Goal: Information Seeking & Learning: Learn about a topic

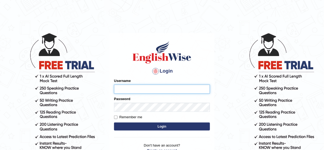
type input "Nafisa"
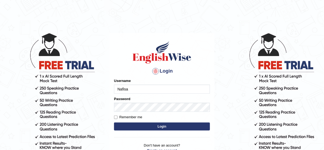
click at [159, 124] on button "Login" at bounding box center [162, 126] width 96 height 8
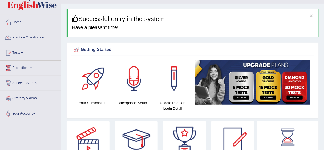
scroll to position [11, 0]
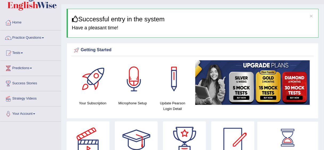
click at [44, 37] on span at bounding box center [43, 37] width 2 height 1
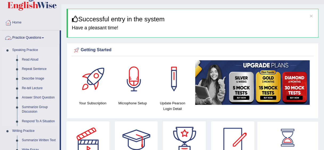
click at [36, 60] on link "Read Aloud" at bounding box center [39, 60] width 40 height 10
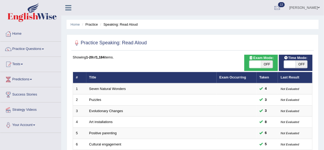
click at [299, 63] on span "OFF" at bounding box center [301, 63] width 12 height 7
checkbox input "true"
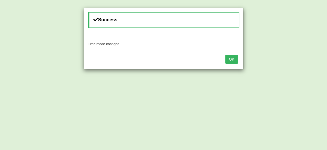
click at [233, 56] on button "OK" at bounding box center [231, 59] width 12 height 9
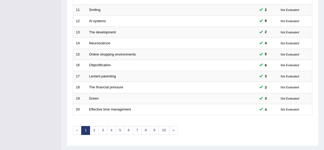
scroll to position [200, 0]
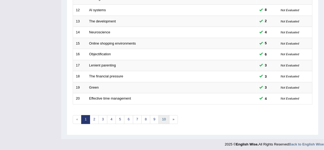
click at [162, 115] on link "10" at bounding box center [163, 119] width 11 height 9
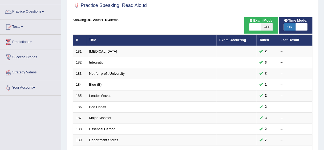
scroll to position [200, 0]
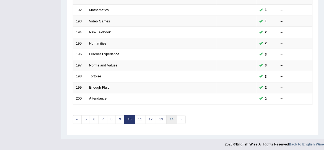
click at [169, 118] on link "14" at bounding box center [171, 119] width 11 height 9
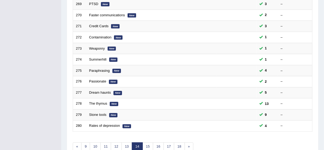
scroll to position [200, 0]
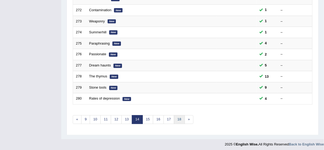
click at [178, 118] on link "18" at bounding box center [179, 119] width 11 height 9
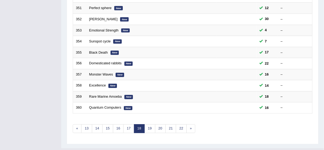
scroll to position [200, 0]
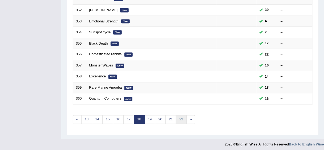
click at [180, 116] on link "22" at bounding box center [181, 119] width 11 height 9
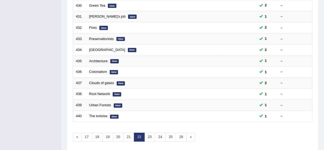
scroll to position [200, 0]
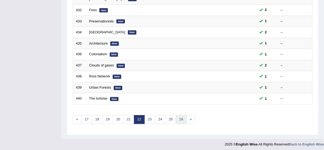
click at [180, 117] on link "26" at bounding box center [181, 119] width 11 height 9
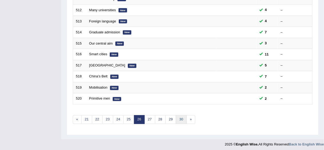
click at [181, 118] on link "30" at bounding box center [181, 119] width 11 height 9
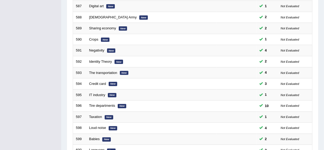
scroll to position [200, 0]
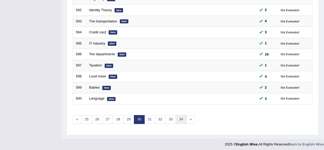
click at [182, 120] on link "34" at bounding box center [181, 119] width 11 height 9
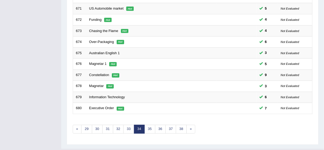
scroll to position [200, 0]
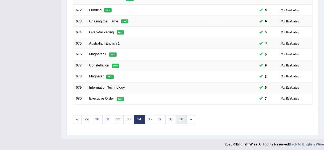
click at [180, 119] on link "38" at bounding box center [181, 119] width 11 height 9
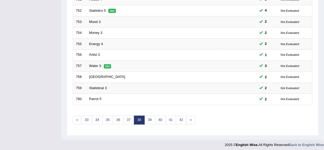
scroll to position [200, 0]
click at [180, 118] on link "42" at bounding box center [181, 119] width 11 height 9
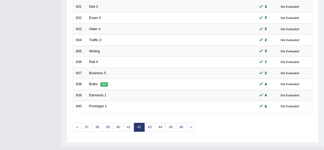
scroll to position [200, 0]
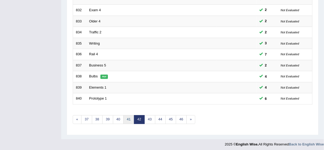
click at [129, 116] on link "41" at bounding box center [128, 119] width 11 height 9
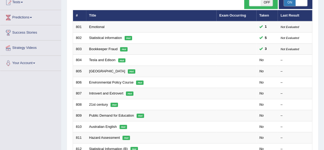
scroll to position [61, 0]
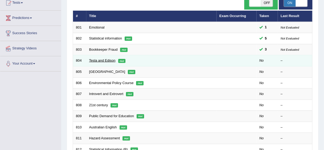
click at [91, 59] on link "Tesla and Edison" at bounding box center [102, 60] width 26 height 4
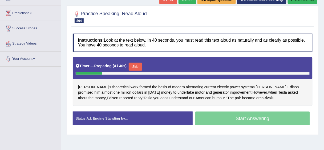
scroll to position [67, 0]
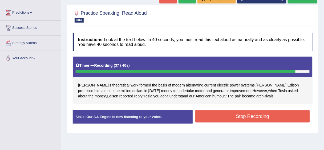
click at [248, 117] on button "Stop Recording" at bounding box center [252, 116] width 114 height 12
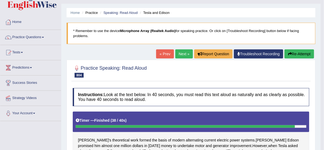
scroll to position [11, 0]
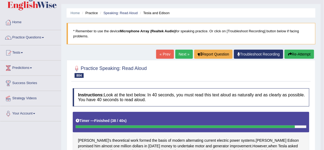
click at [303, 53] on button "Re-Attempt" at bounding box center [299, 54] width 30 height 9
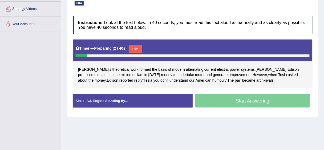
scroll to position [101, 0]
click at [138, 45] on button "Skip" at bounding box center [135, 49] width 13 height 8
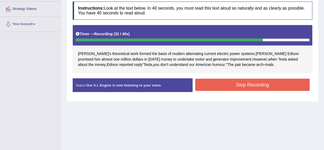
click at [255, 84] on button "Stop Recording" at bounding box center [252, 85] width 114 height 12
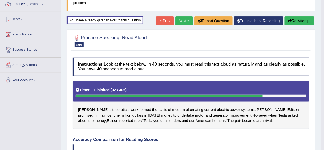
scroll to position [46, 0]
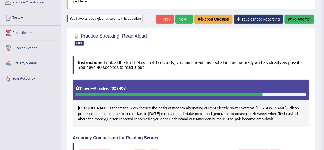
click at [302, 18] on button "Re-Attempt" at bounding box center [299, 19] width 30 height 9
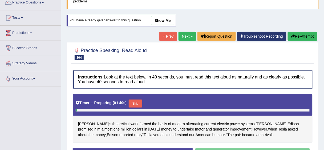
scroll to position [46, 0]
click at [139, 102] on button "Skip" at bounding box center [135, 103] width 13 height 8
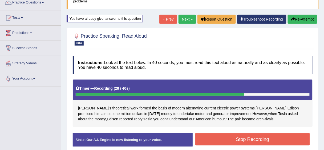
click at [249, 140] on button "Stop Recording" at bounding box center [252, 139] width 114 height 12
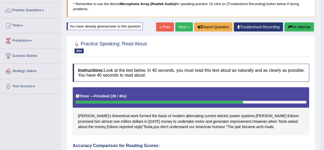
scroll to position [40, 0]
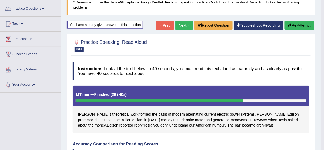
click at [300, 26] on button "Re-Attempt" at bounding box center [299, 25] width 30 height 9
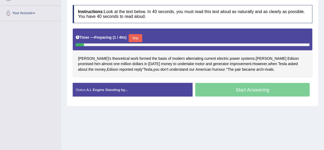
scroll to position [112, 0]
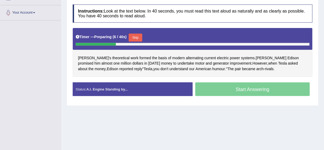
click at [137, 32] on div "Timer — Preparing ( 6 / 40s ) Skip" at bounding box center [193, 37] width 234 height 11
click at [139, 43] on div at bounding box center [193, 44] width 234 height 3
click at [135, 36] on button "Skip" at bounding box center [135, 38] width 13 height 8
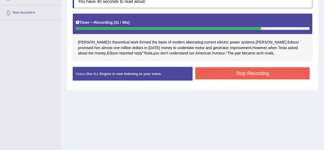
click at [259, 71] on button "Stop Recording" at bounding box center [252, 73] width 114 height 12
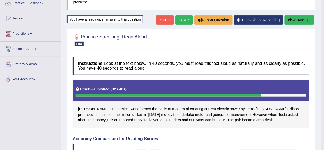
scroll to position [0, 0]
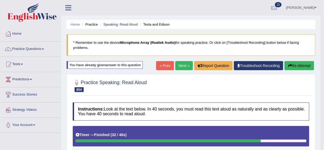
click at [182, 62] on link "Next »" at bounding box center [184, 65] width 18 height 9
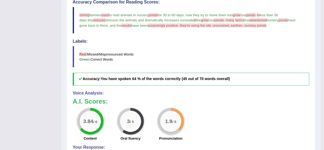
scroll to position [178, 0]
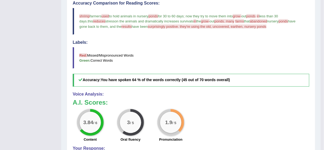
click at [247, 106] on h3 "A.I. Scores:" at bounding box center [191, 102] width 236 height 7
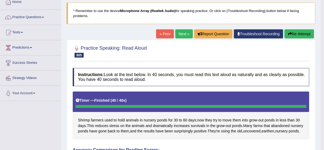
scroll to position [21, 0]
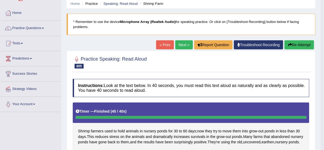
click at [303, 43] on button "Re-Attempt" at bounding box center [299, 44] width 30 height 9
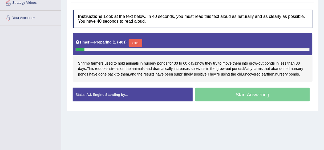
scroll to position [107, 0]
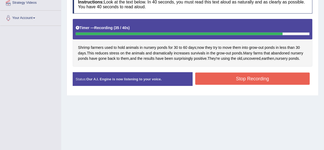
click at [250, 77] on button "Stop Recording" at bounding box center [252, 78] width 114 height 12
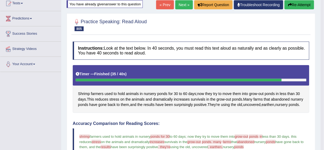
scroll to position [60, 0]
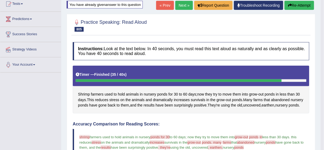
click at [306, 5] on button "Re-Attempt" at bounding box center [299, 5] width 30 height 9
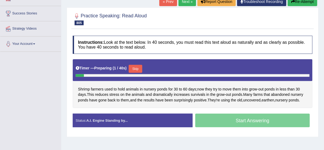
scroll to position [82, 0]
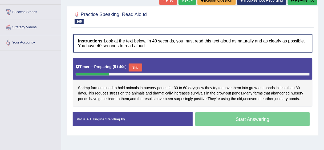
click at [136, 65] on button "Skip" at bounding box center [135, 67] width 13 height 8
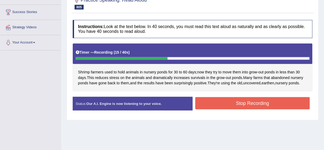
click at [234, 98] on button "Stop Recording" at bounding box center [252, 103] width 114 height 12
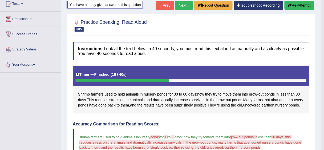
scroll to position [50, 0]
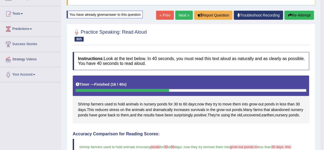
click at [303, 15] on button "Re-Attempt" at bounding box center [299, 15] width 30 height 9
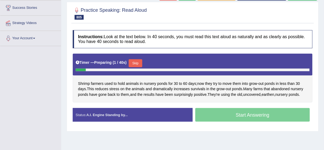
scroll to position [104, 0]
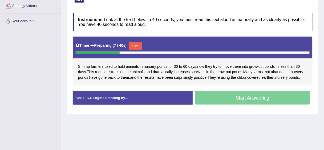
click at [135, 45] on button "Skip" at bounding box center [135, 46] width 13 height 8
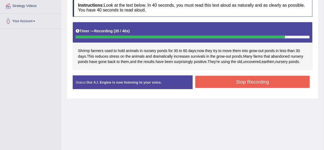
click at [259, 78] on button "Stop Recording" at bounding box center [252, 82] width 114 height 12
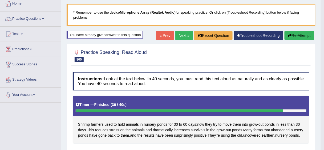
scroll to position [30, 0]
click at [297, 36] on button "Re-Attempt" at bounding box center [299, 35] width 30 height 9
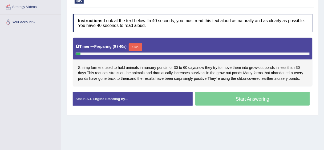
scroll to position [104, 0]
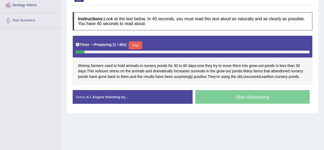
click at [134, 43] on button "Skip" at bounding box center [135, 45] width 13 height 8
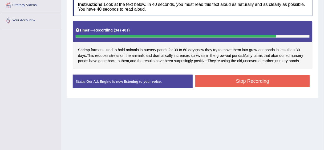
click at [251, 79] on button "Stop Recording" at bounding box center [252, 81] width 114 height 12
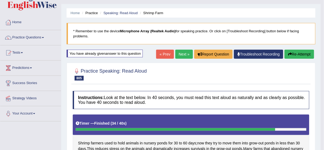
scroll to position [11, 0]
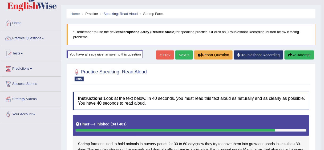
click at [181, 55] on link "Next »" at bounding box center [184, 54] width 18 height 9
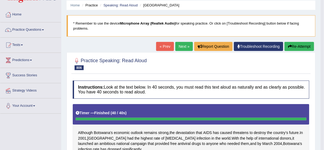
scroll to position [14, 0]
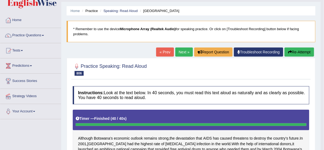
click at [299, 50] on button "Re-Attempt" at bounding box center [299, 51] width 30 height 9
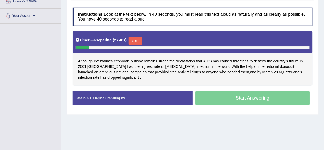
scroll to position [110, 0]
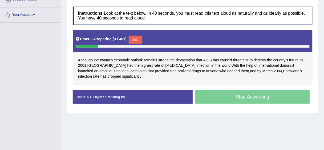
click at [138, 40] on button "Skip" at bounding box center [135, 40] width 13 height 8
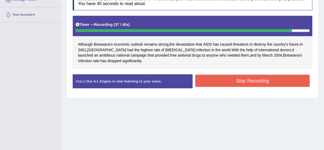
click at [244, 81] on button "Stop Recording" at bounding box center [252, 81] width 114 height 12
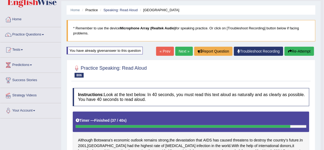
scroll to position [13, 0]
